Goal: Find specific page/section: Find specific page/section

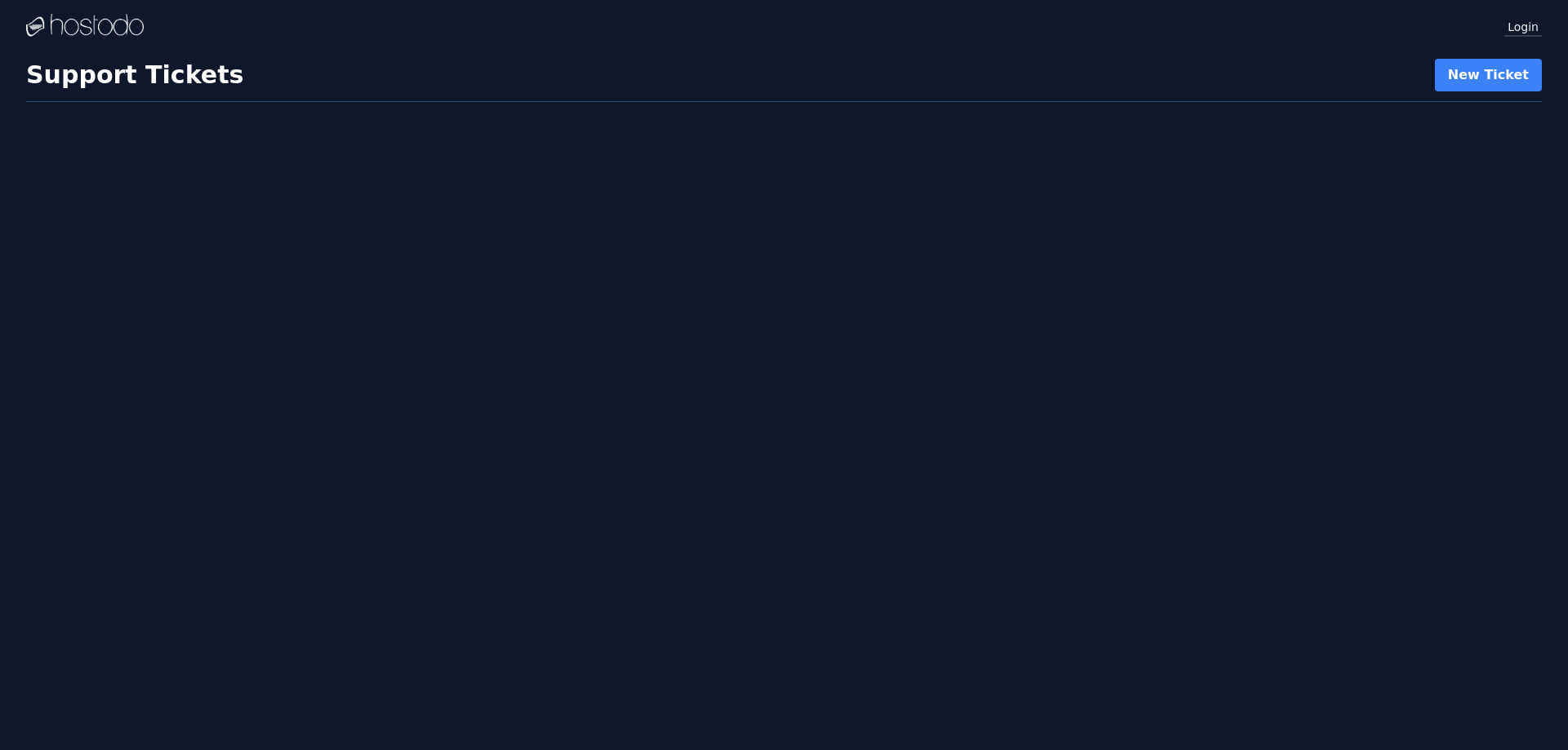
click at [1521, 32] on link "Login" at bounding box center [1523, 25] width 38 height 21
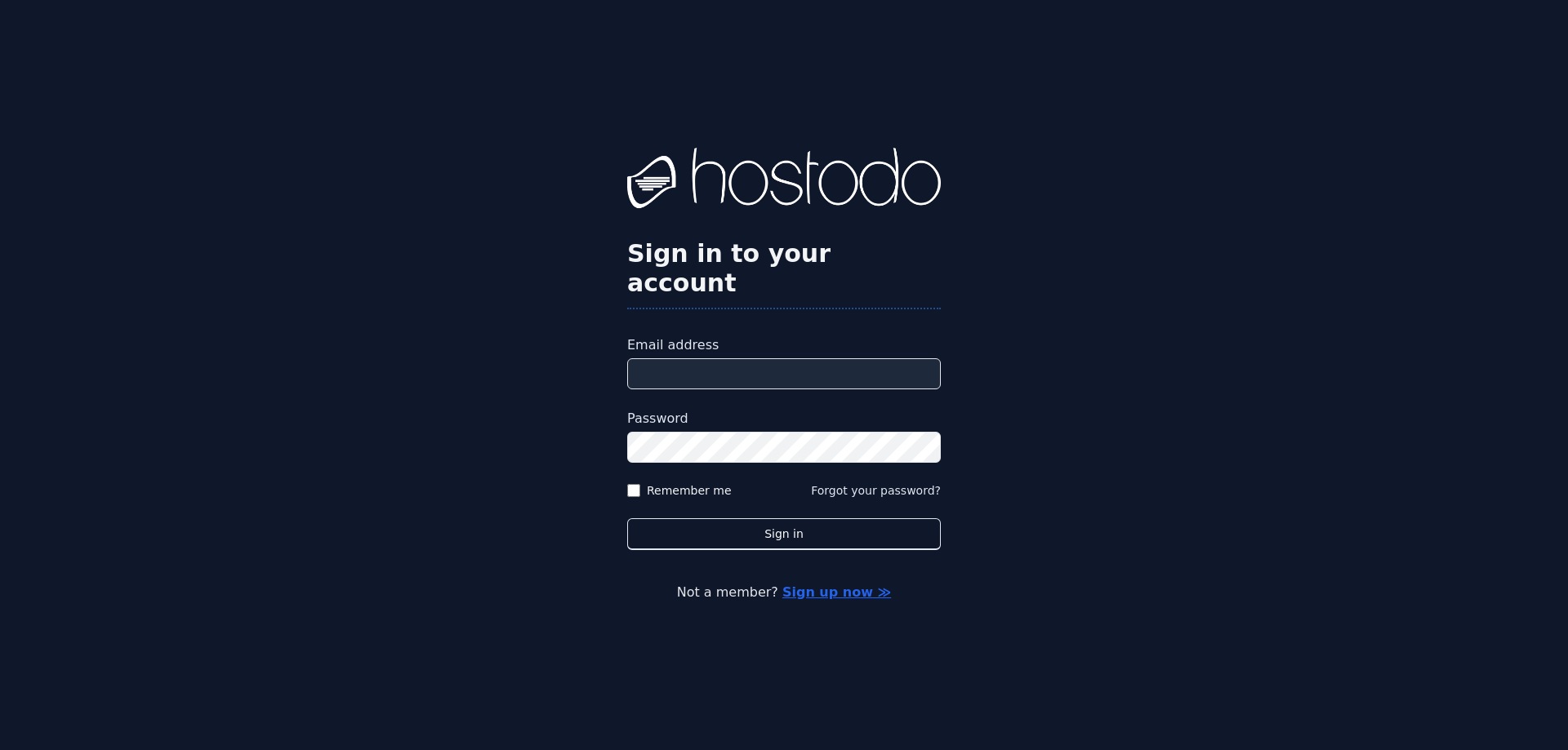
type input "**********"
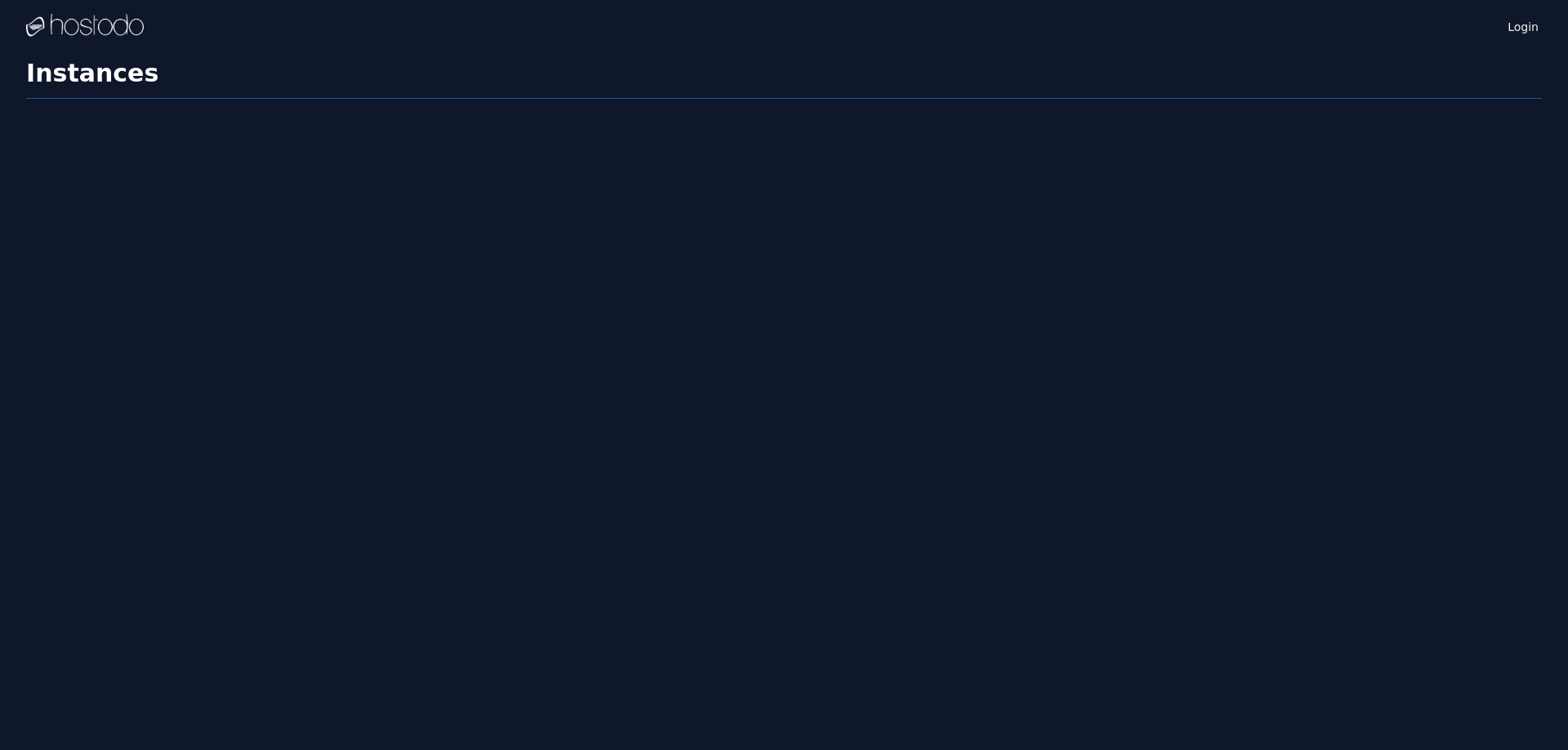
click at [801, 522] on div "Login Instances SSH Keys Billing Helpdesk Sign out Settings Instances" at bounding box center [784, 375] width 1568 height 750
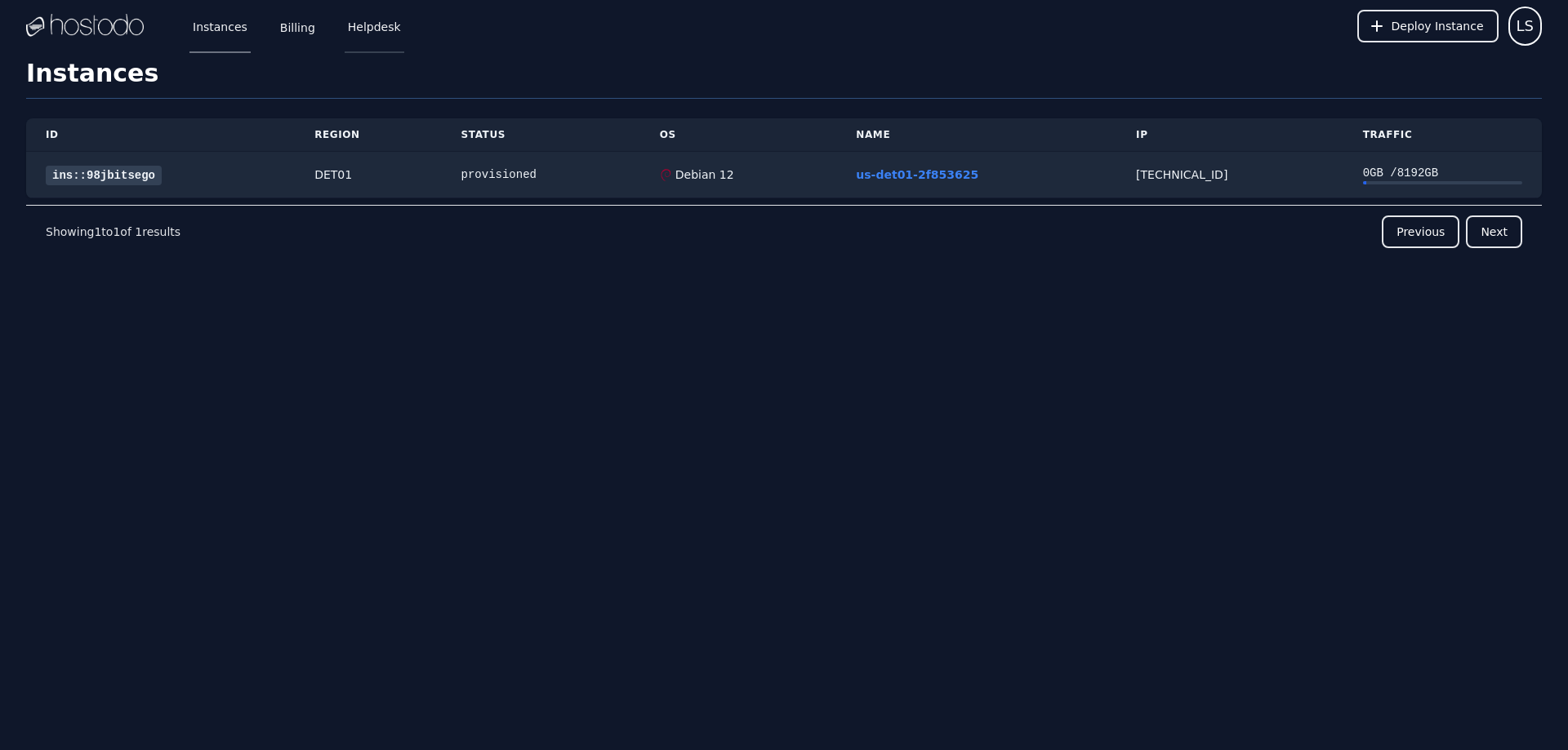
click at [377, 24] on link "Helpdesk" at bounding box center [374, 25] width 59 height 54
